Goal: Transaction & Acquisition: Purchase product/service

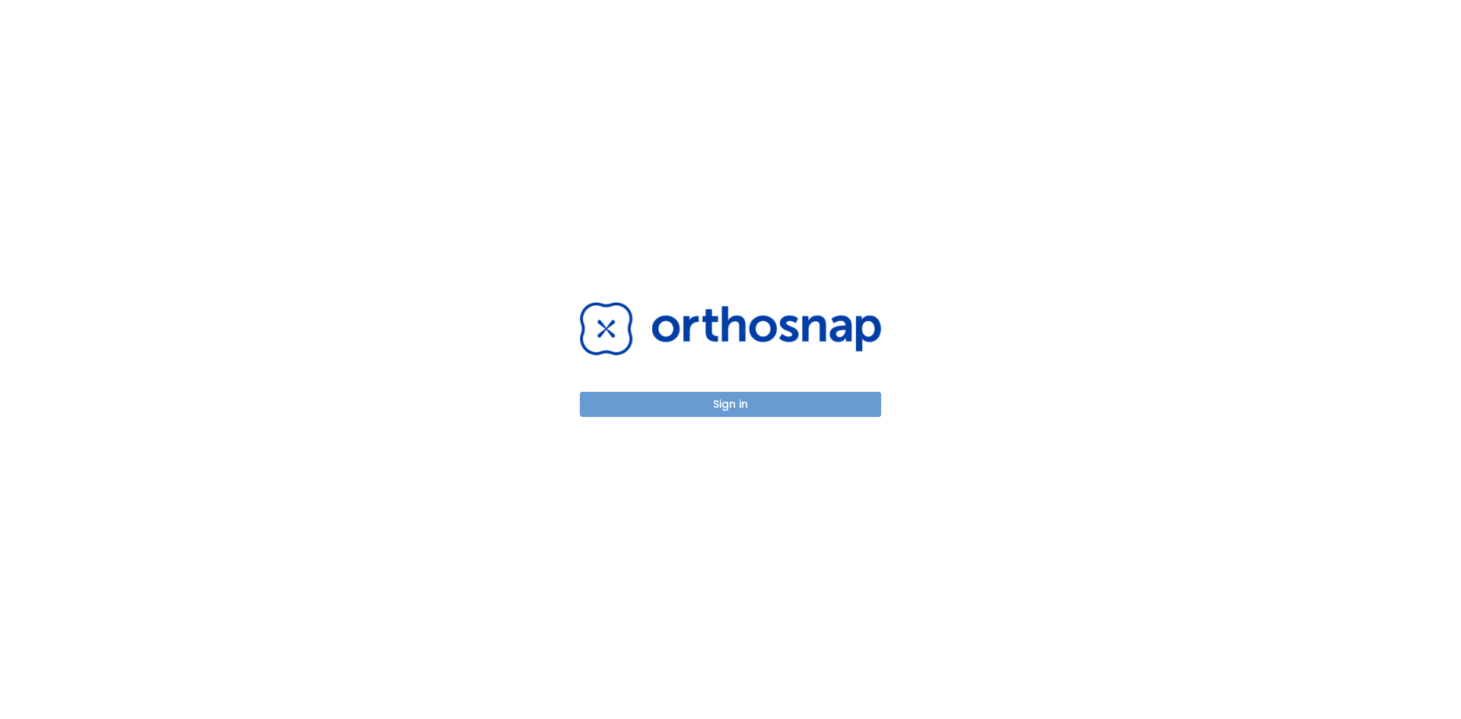
click at [707, 410] on button "Sign in" at bounding box center [730, 404] width 301 height 25
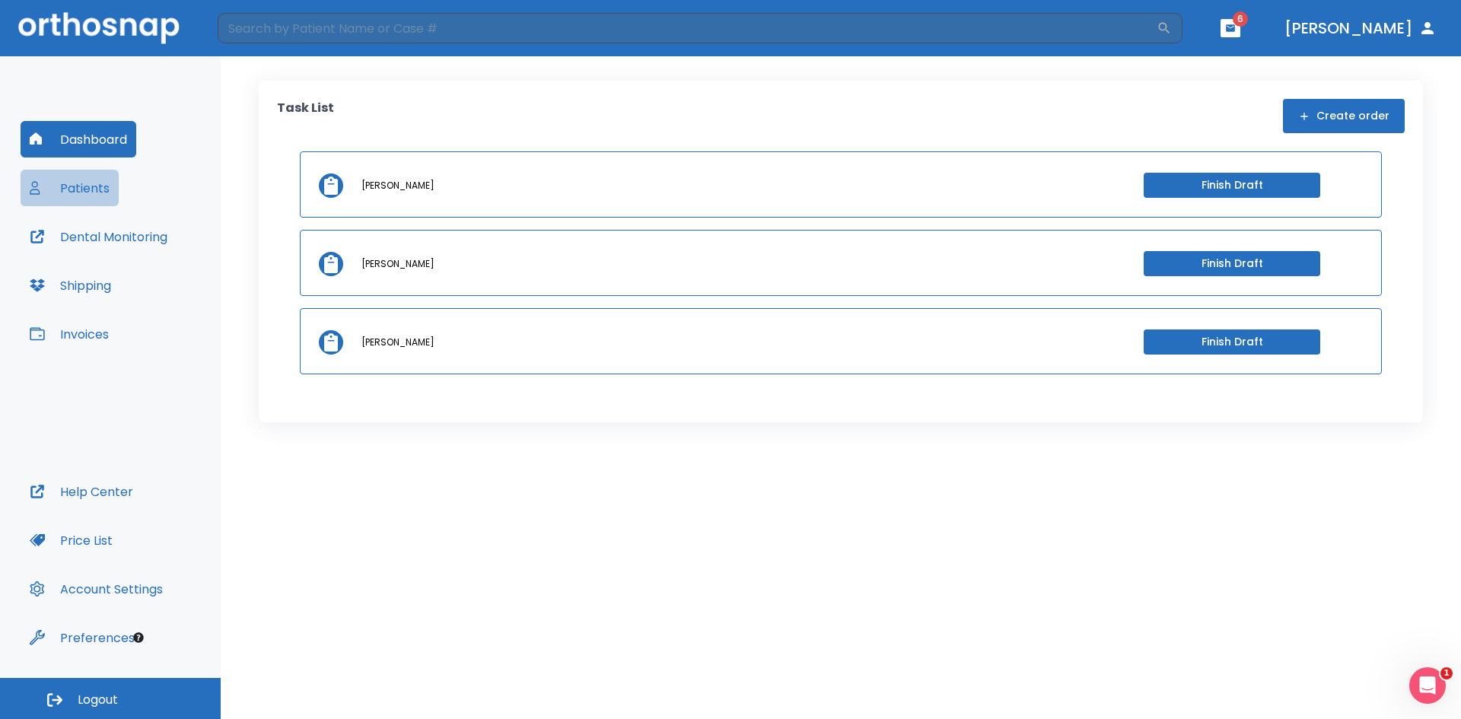
click at [88, 193] on button "Patients" at bounding box center [70, 188] width 98 height 37
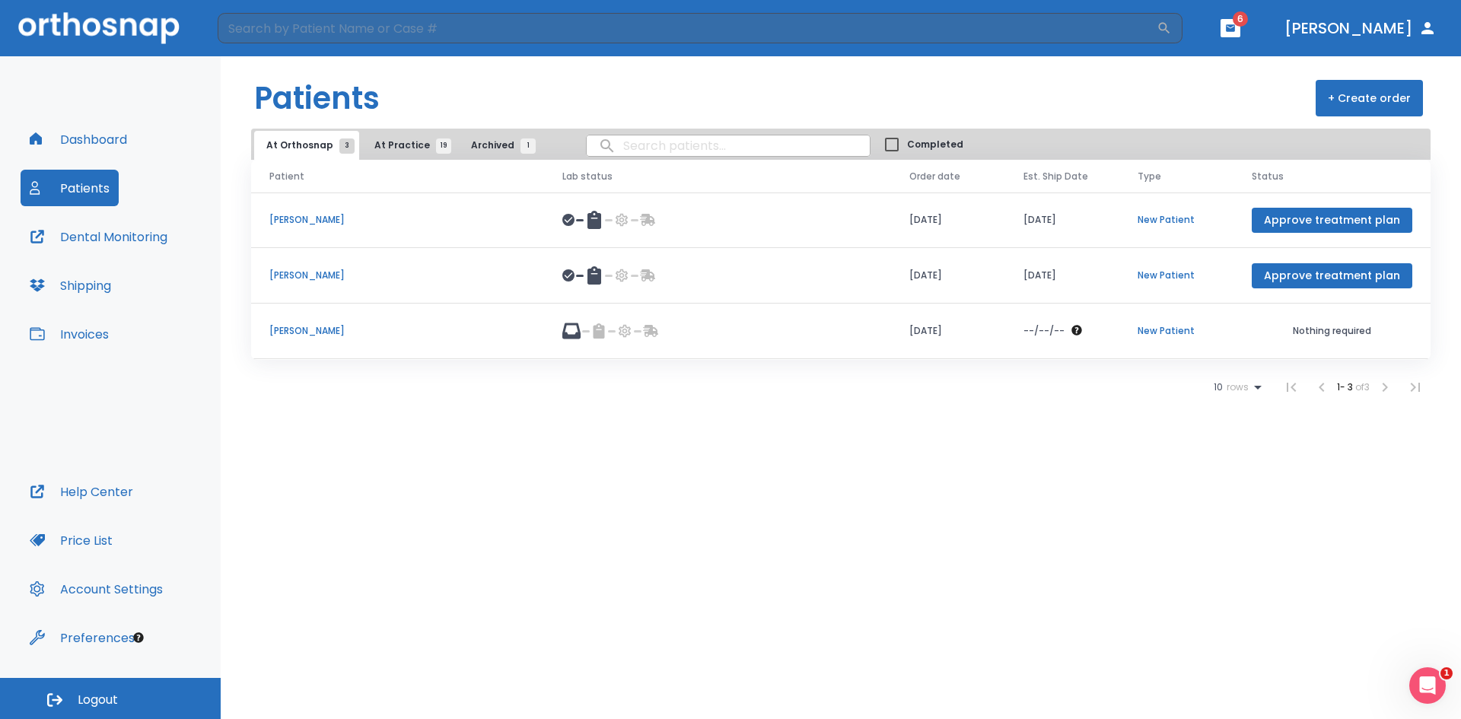
click at [388, 140] on span "At Practice 19" at bounding box center [408, 146] width 69 height 14
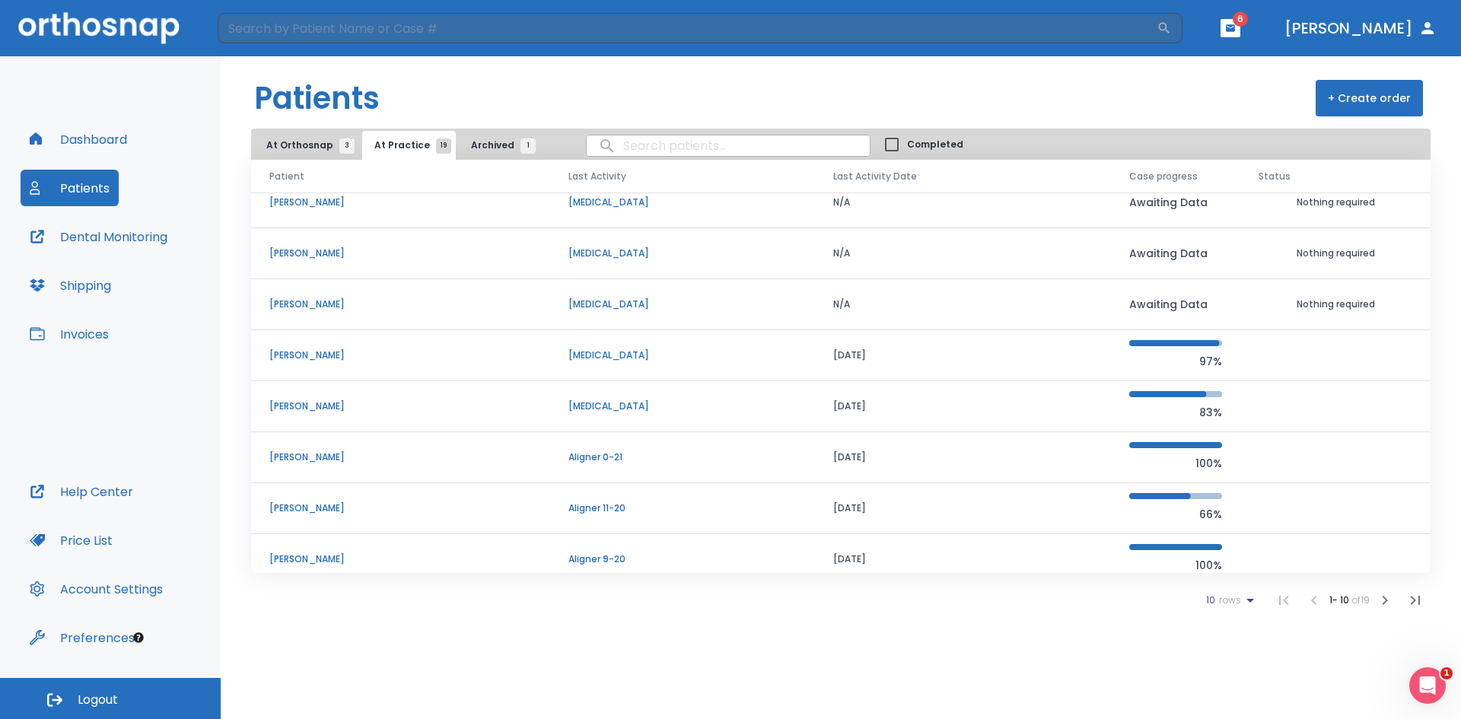
scroll to position [130, 0]
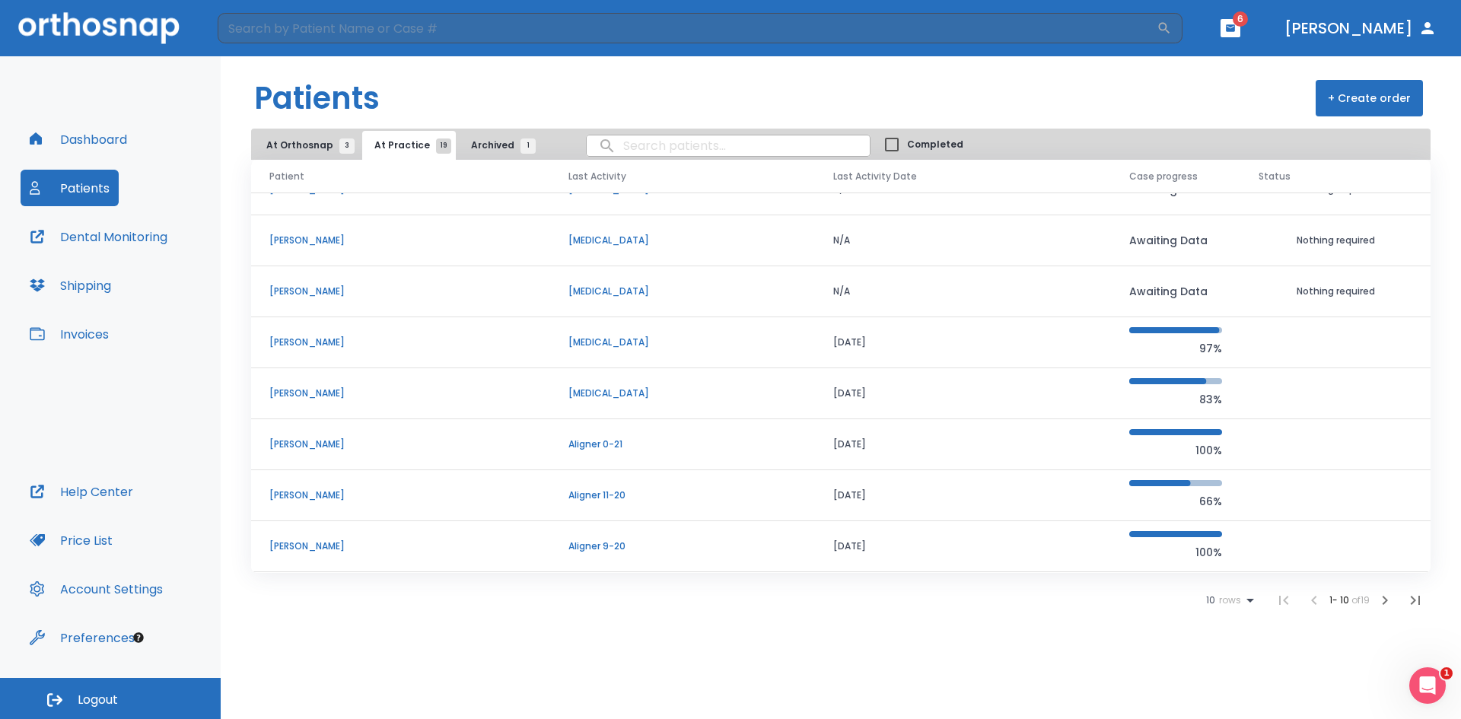
click at [279, 494] on p "[PERSON_NAME]" at bounding box center [400, 496] width 263 height 14
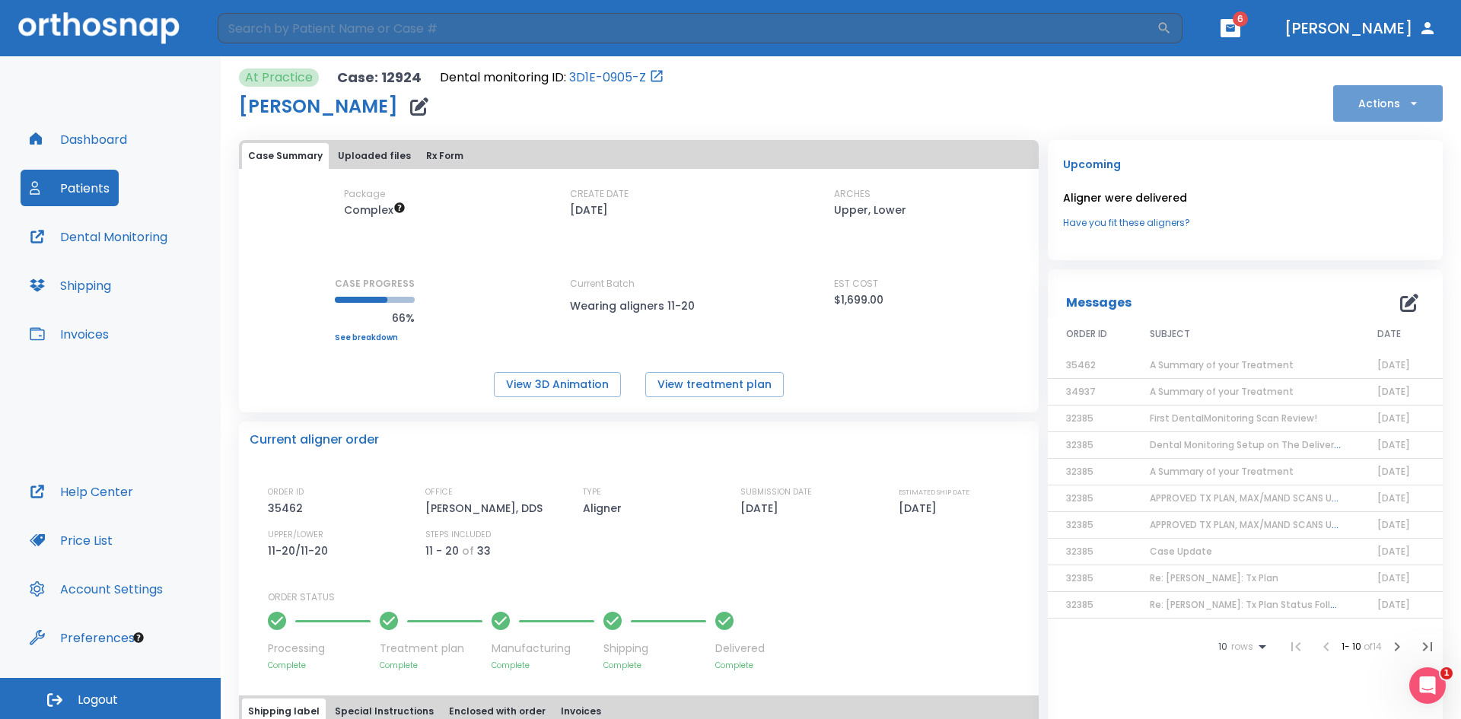
click at [1387, 108] on button "Actions" at bounding box center [1389, 103] width 110 height 37
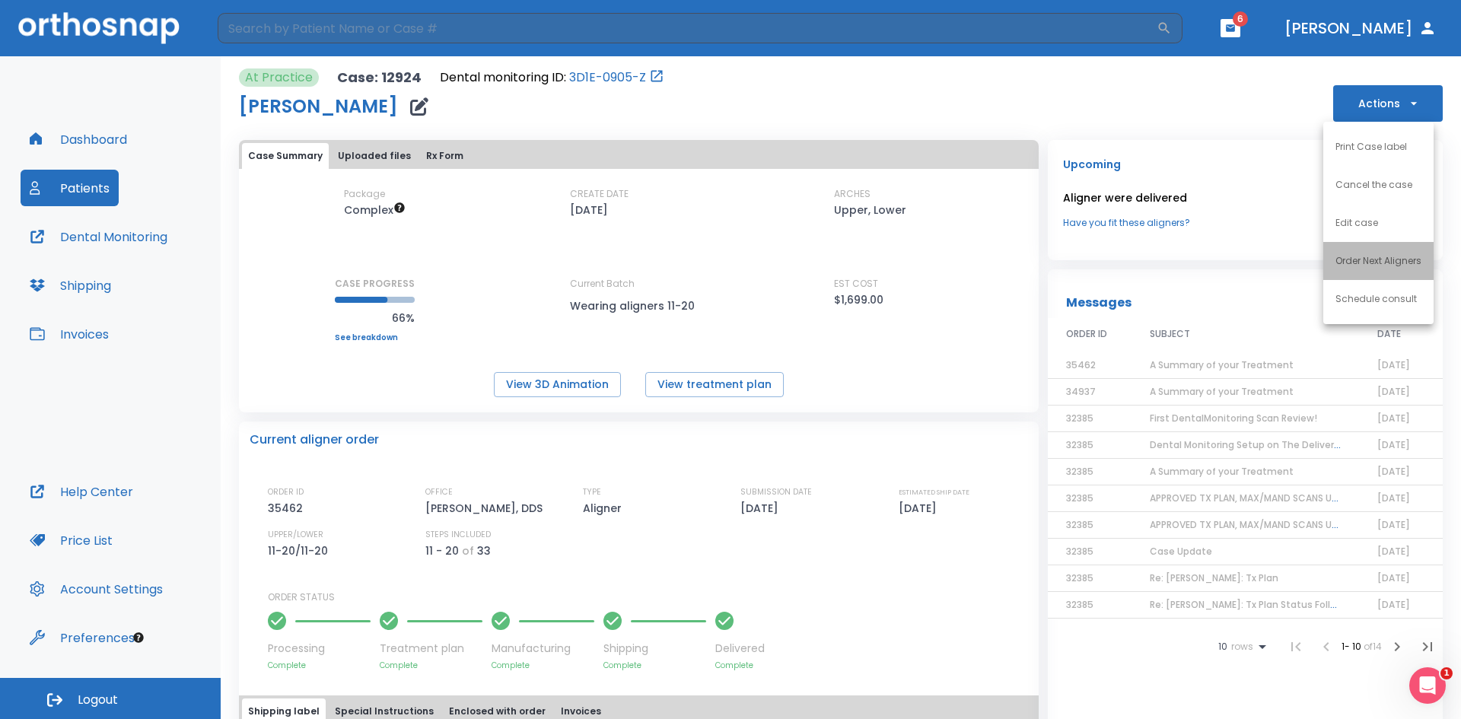
click at [1340, 263] on p "Order Next Aligners" at bounding box center [1379, 261] width 86 height 14
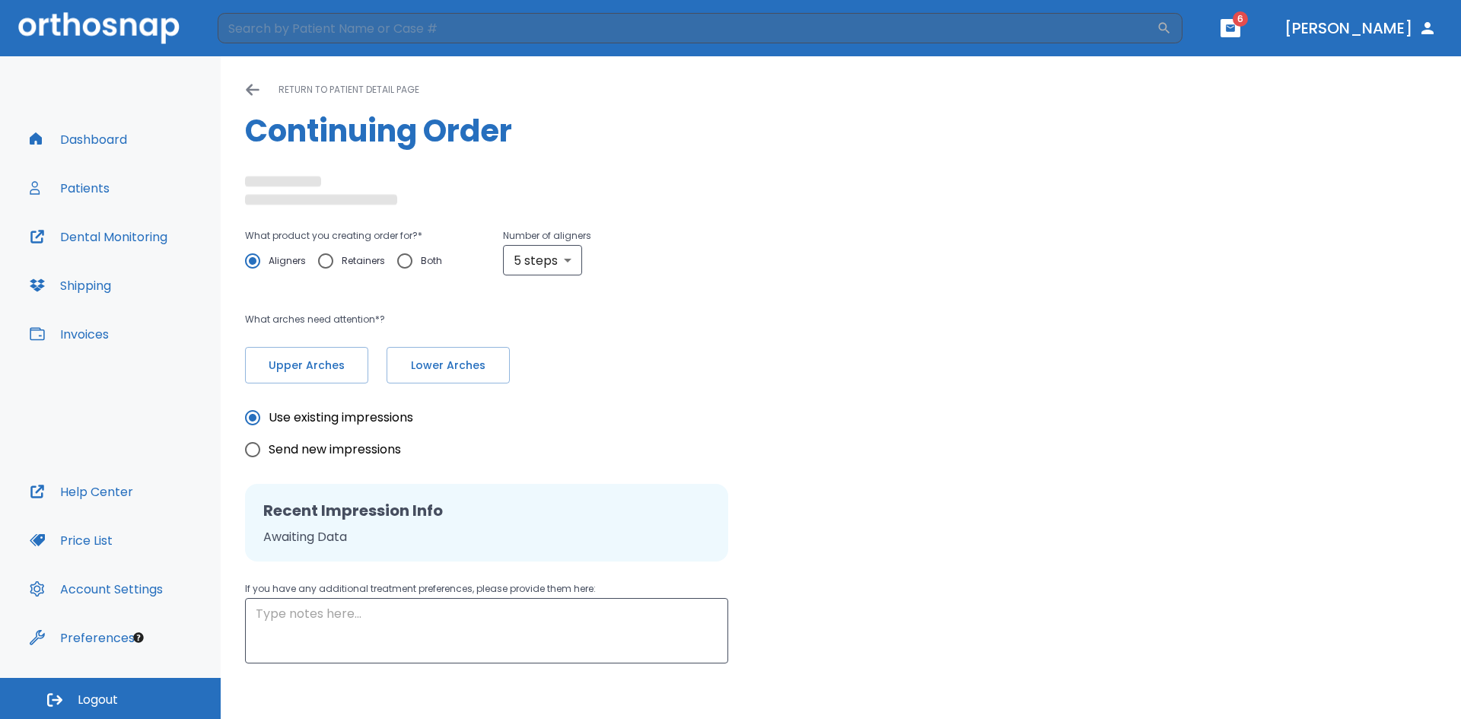
type textarea "please do not place attachments on existing crowns."
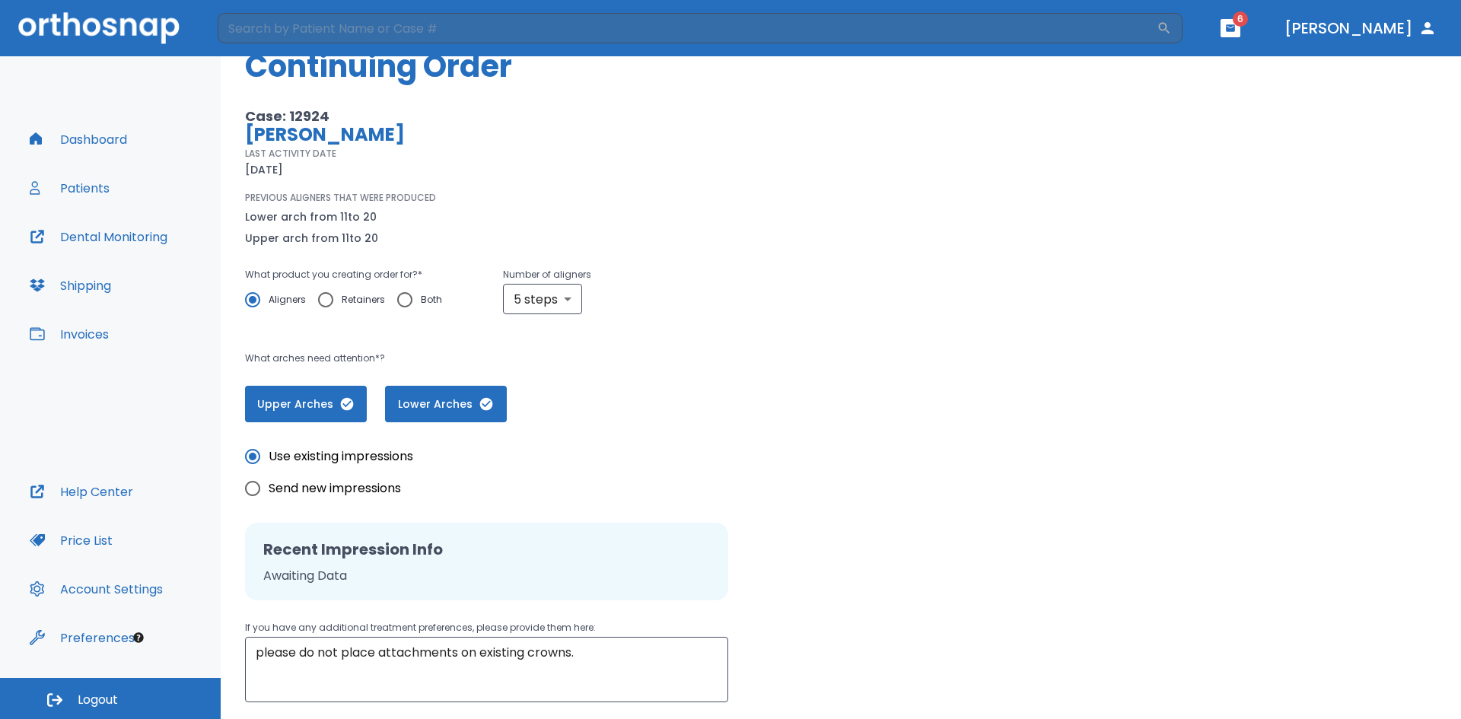
scroll to position [63, 0]
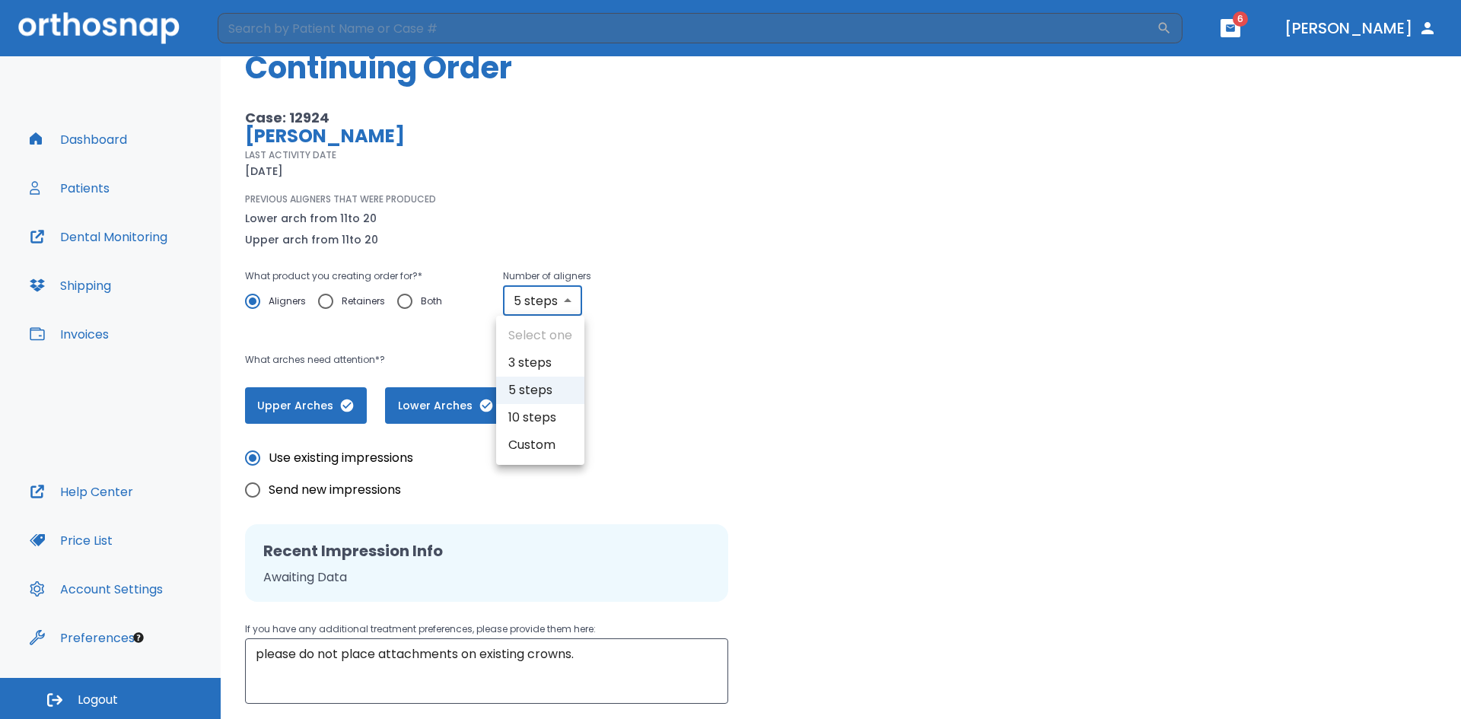
click at [565, 299] on body "​ 6 [PERSON_NAME] Dashboard Patients Dental Monitoring Shipping Invoices Help C…" at bounding box center [730, 359] width 1461 height 719
click at [525, 418] on li "10 steps" at bounding box center [540, 417] width 88 height 27
type input "10"
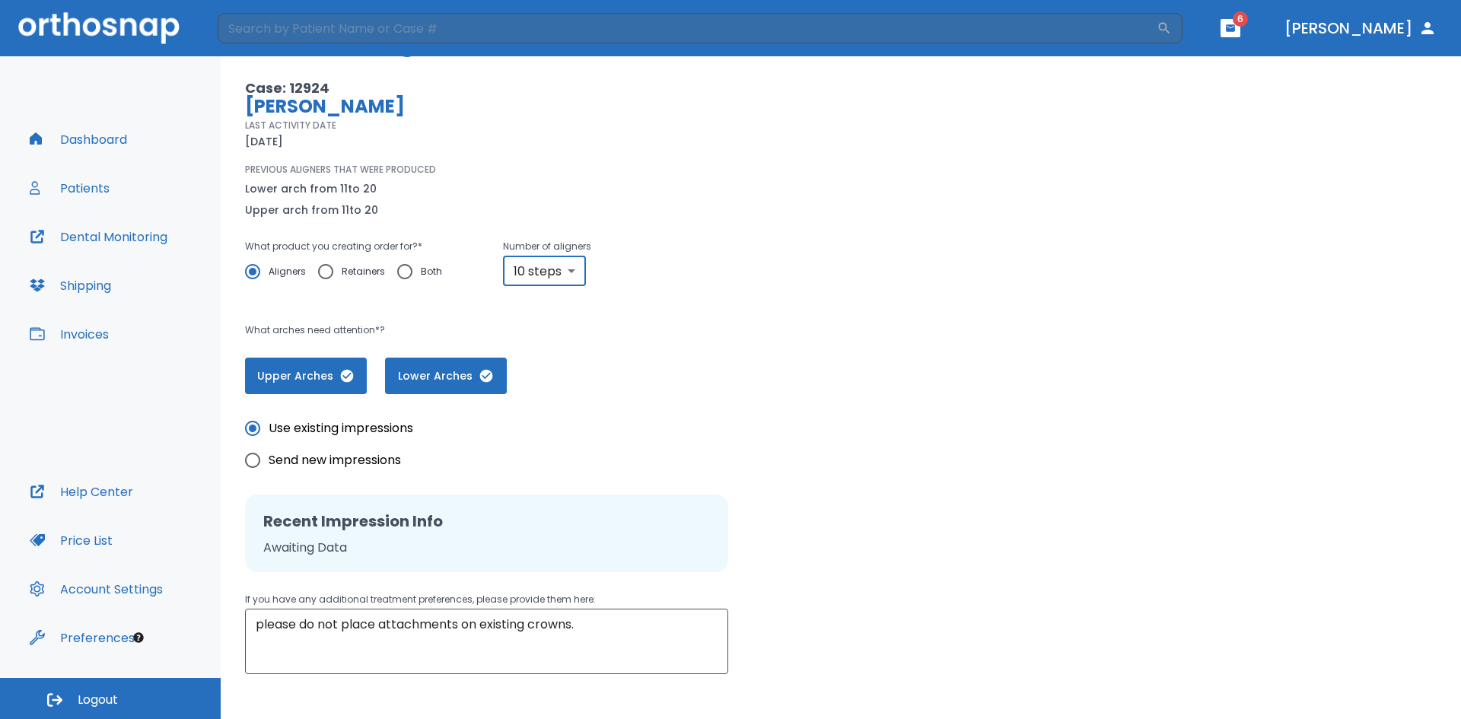
scroll to position [170, 0]
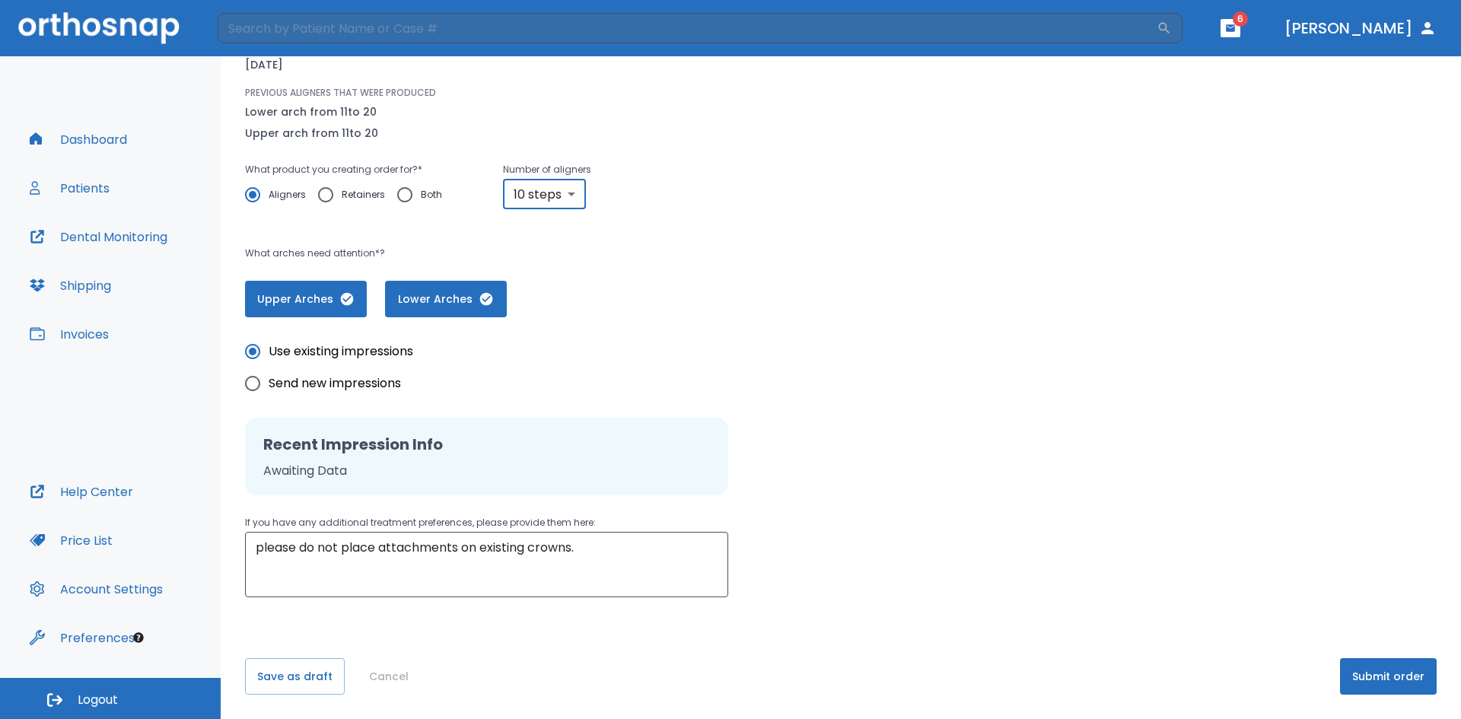
click at [1359, 680] on button "Submit order" at bounding box center [1388, 676] width 97 height 37
